Goal: Information Seeking & Learning: Learn about a topic

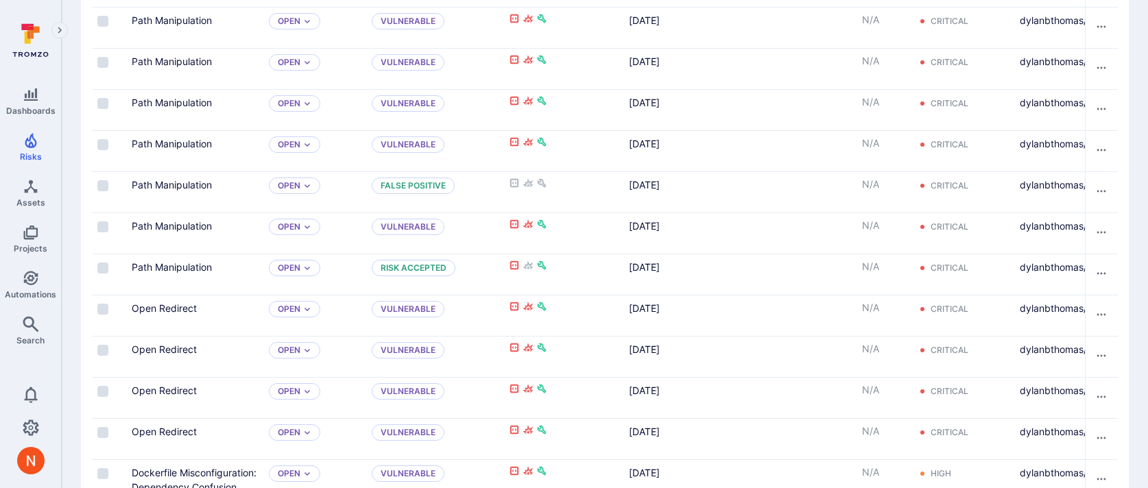
scroll to position [0, 222]
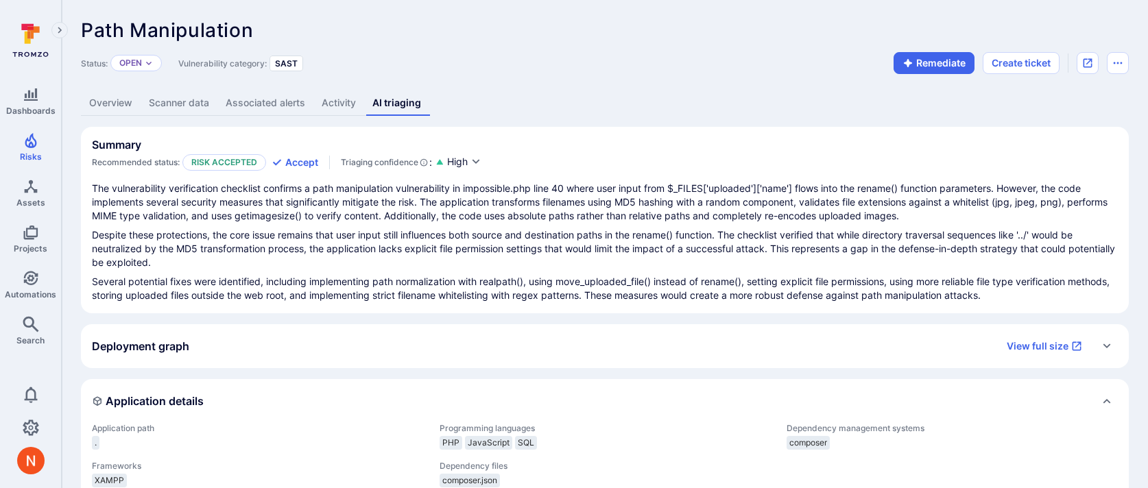
scroll to position [1304, 0]
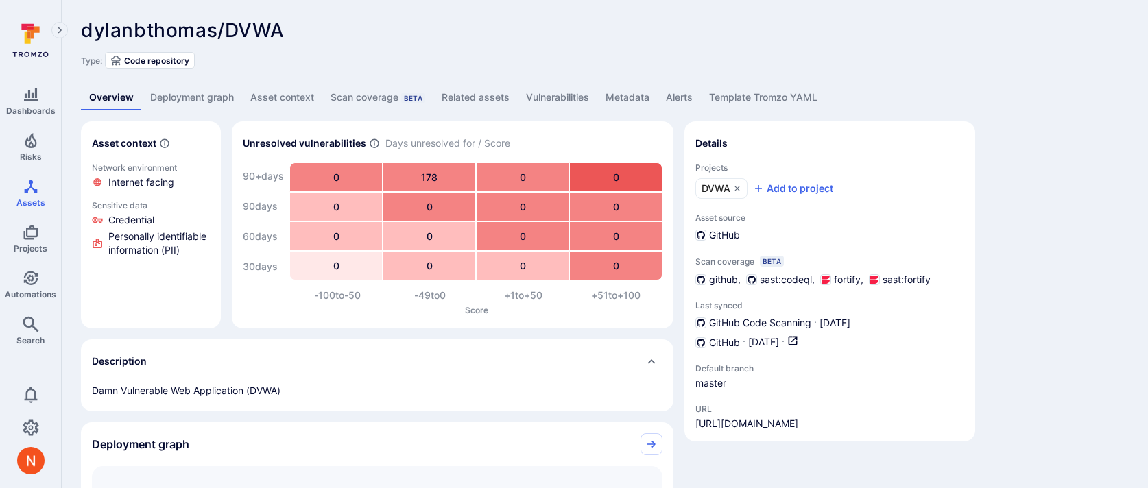
scroll to position [13, 0]
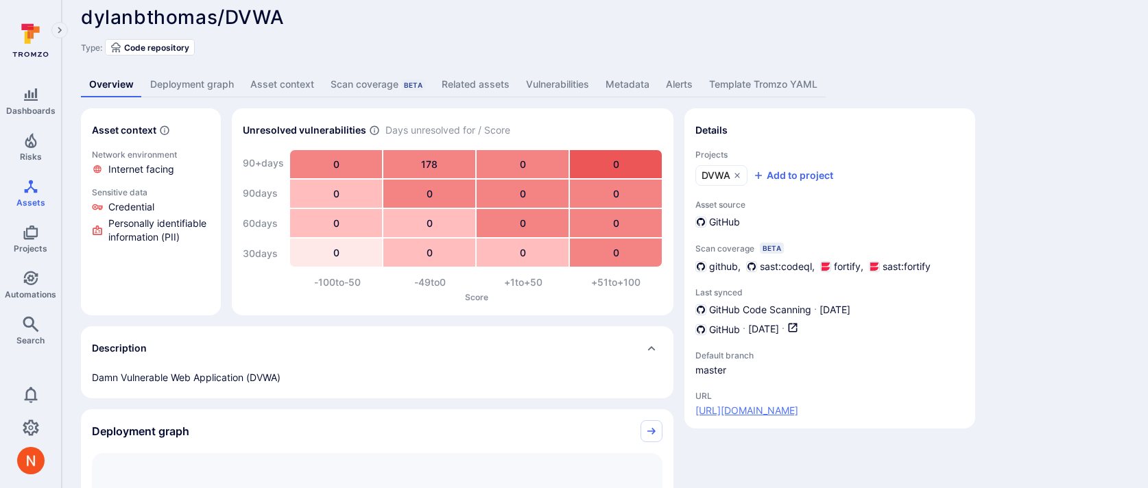
click at [799, 411] on link "[URL][DOMAIN_NAME]" at bounding box center [747, 411] width 103 height 14
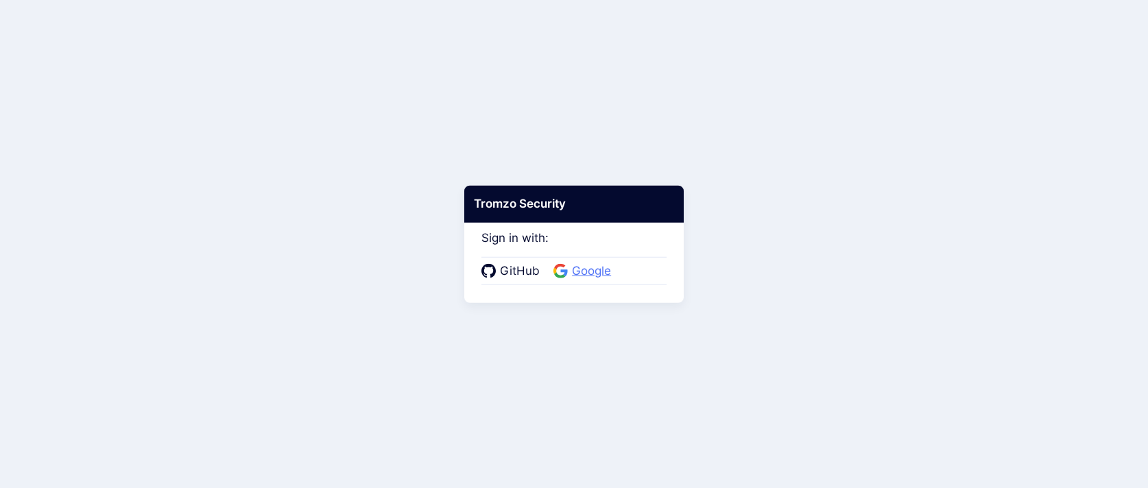
click at [587, 274] on span "Google" at bounding box center [591, 272] width 47 height 18
